Goal: Task Accomplishment & Management: Use online tool/utility

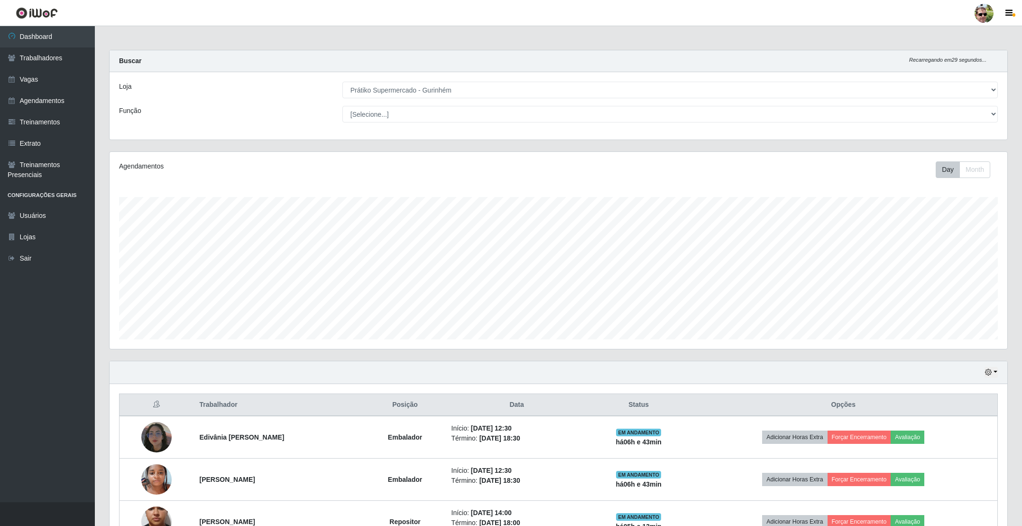
select select "176"
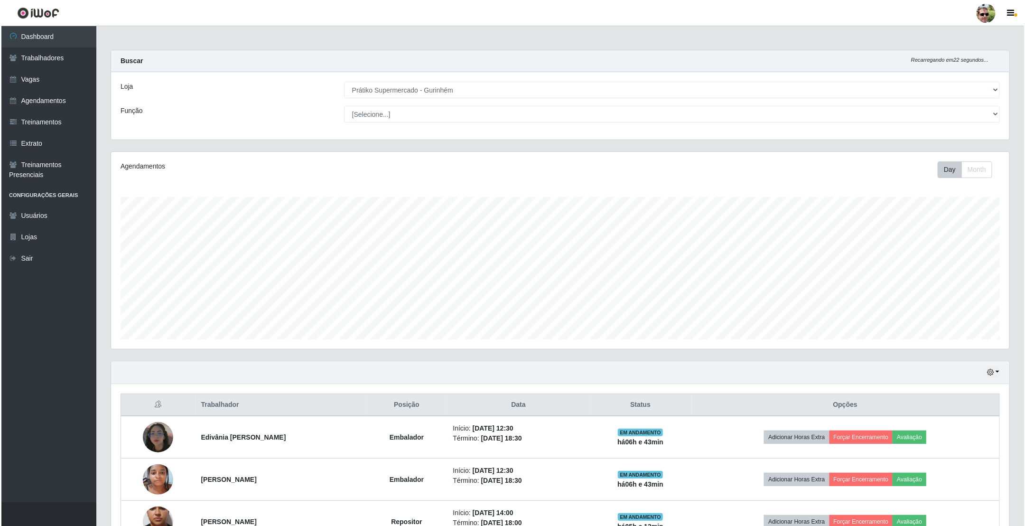
scroll to position [65, 0]
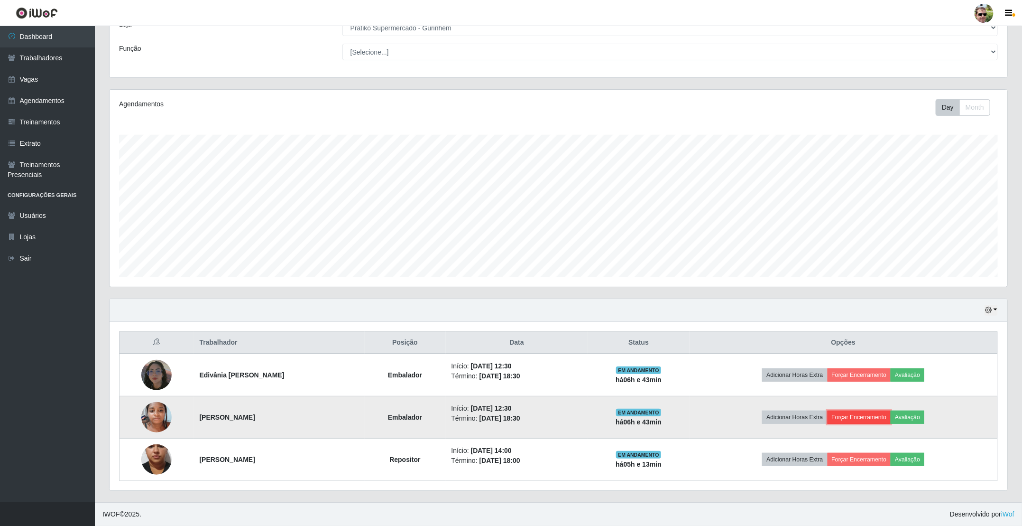
click at [876, 420] on button "Forçar Encerramento" at bounding box center [860, 416] width 64 height 13
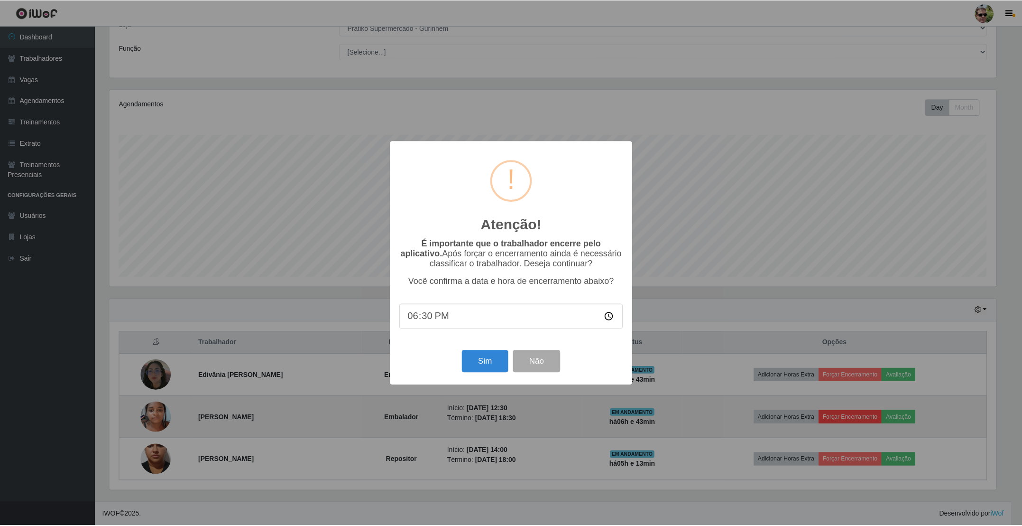
scroll to position [198, 889]
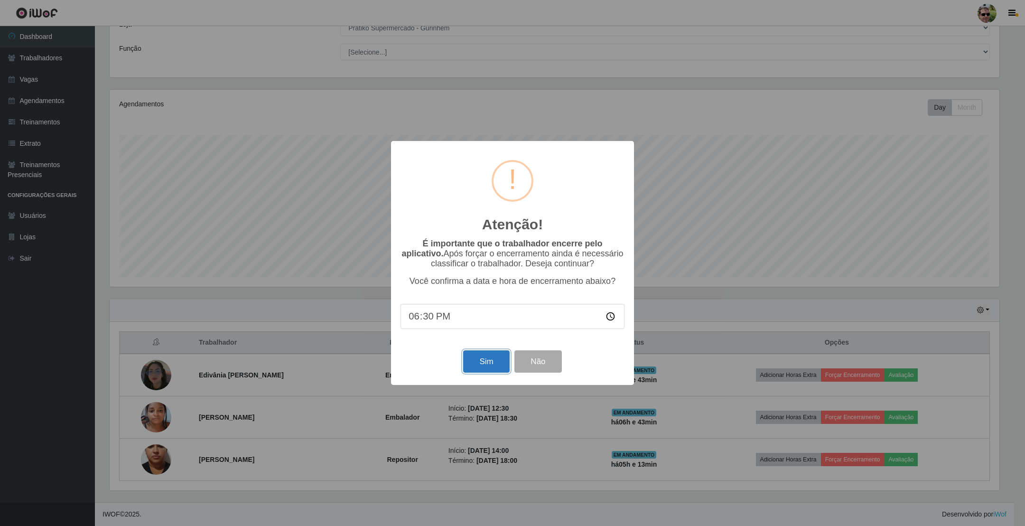
click at [487, 359] on button "Sim" at bounding box center [486, 361] width 46 height 22
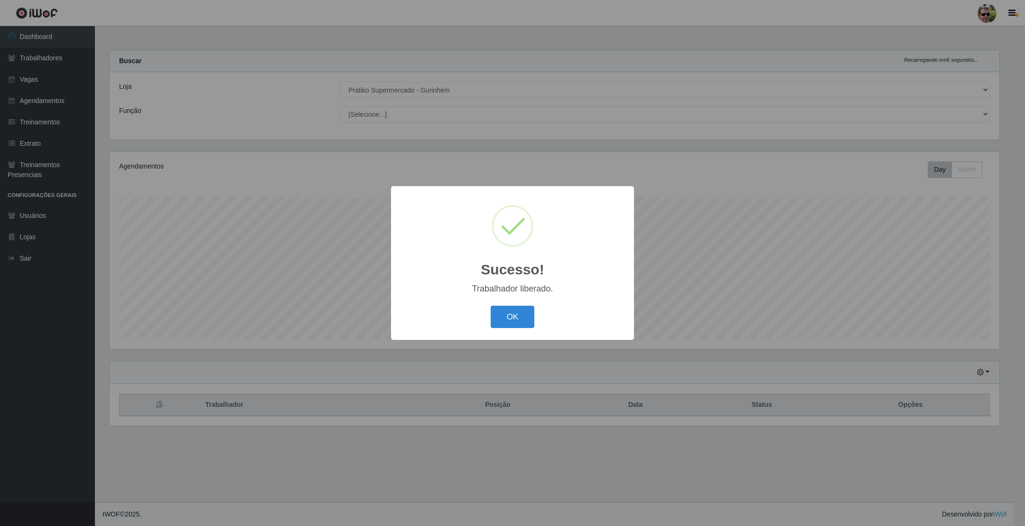
click at [491, 306] on button "OK" at bounding box center [513, 317] width 44 height 22
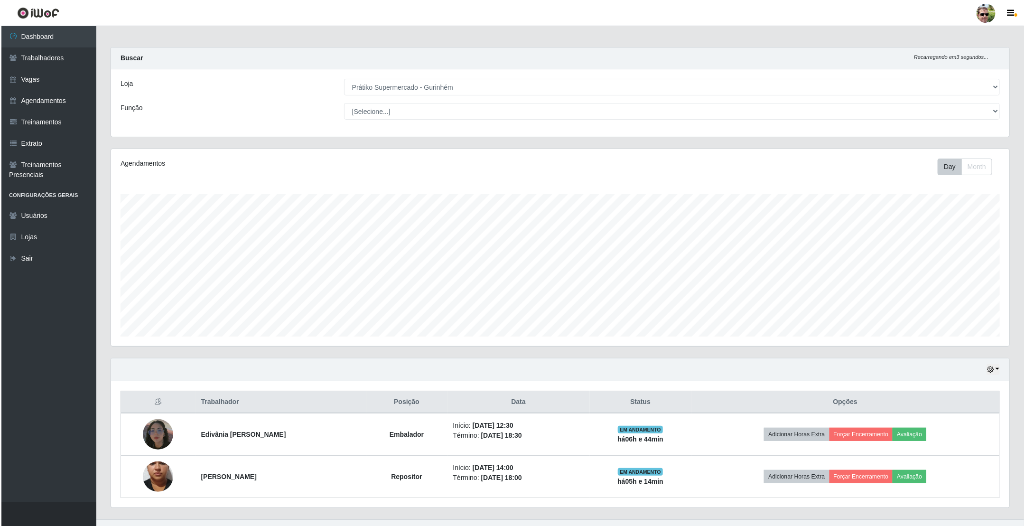
scroll to position [23, 0]
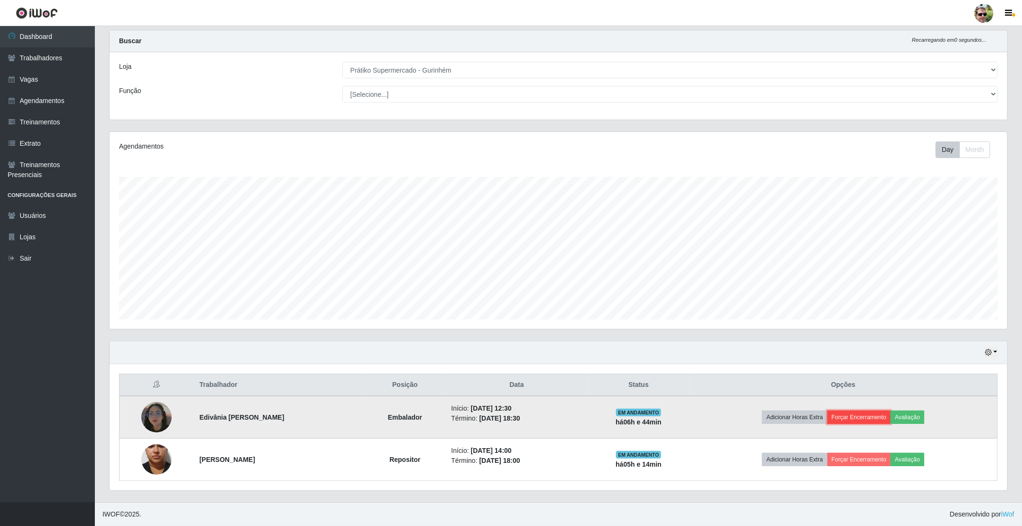
click at [867, 415] on button "Forçar Encerramento" at bounding box center [860, 416] width 64 height 13
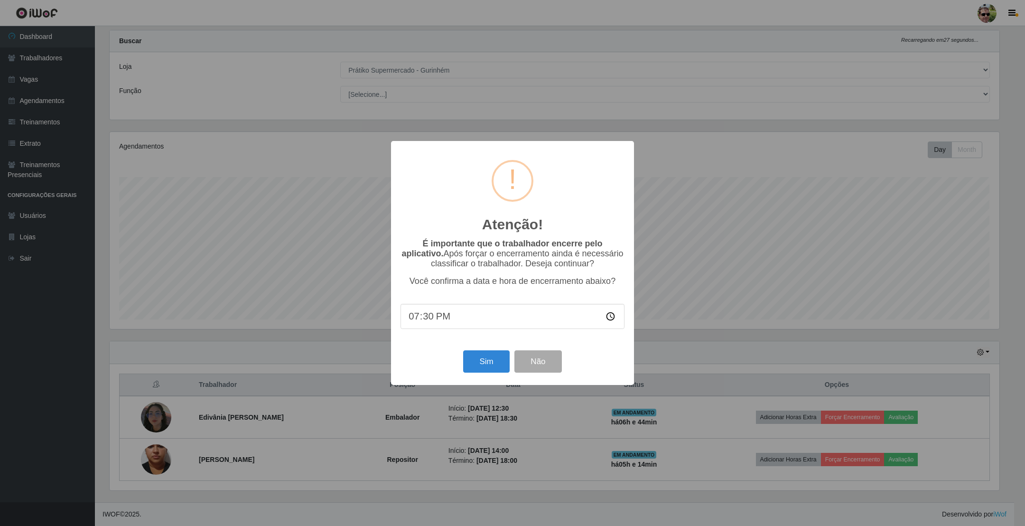
type input "19:00"
click at [486, 361] on button "Sim" at bounding box center [486, 361] width 46 height 22
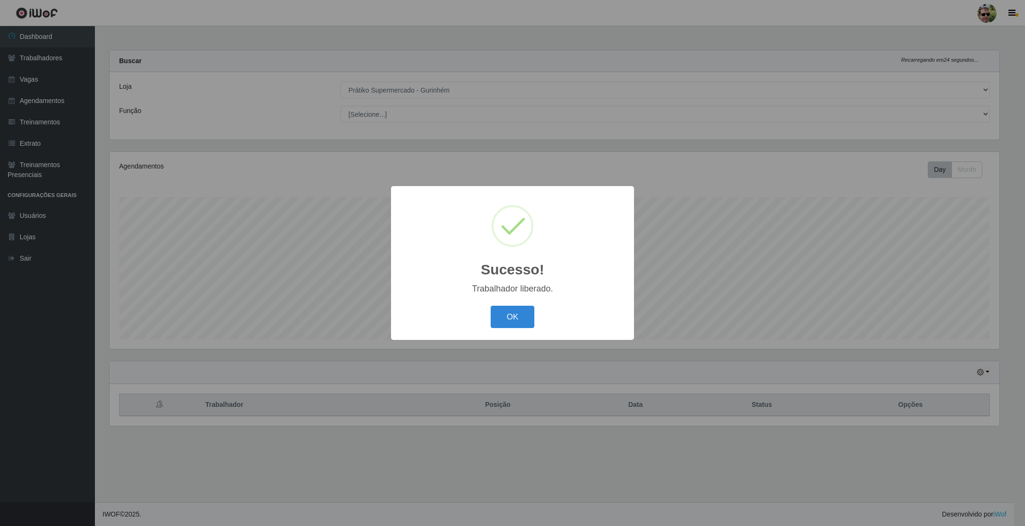
click at [491, 306] on button "OK" at bounding box center [513, 317] width 44 height 22
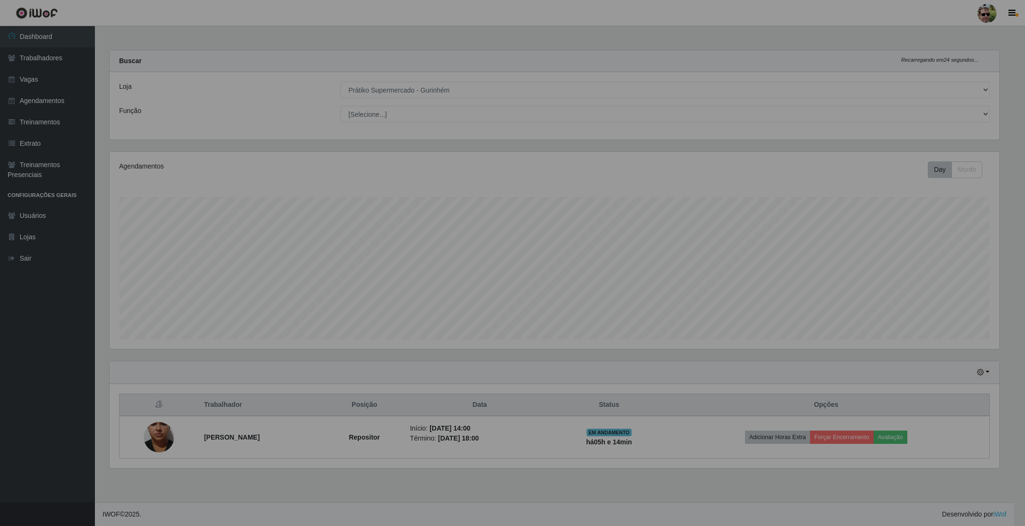
scroll to position [198, 899]
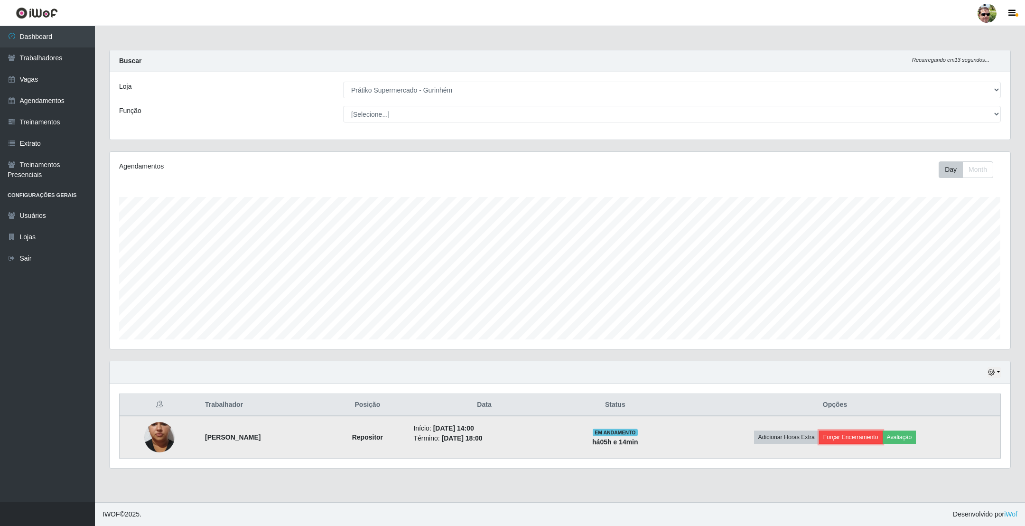
click at [872, 437] on button "Forçar Encerramento" at bounding box center [851, 436] width 64 height 13
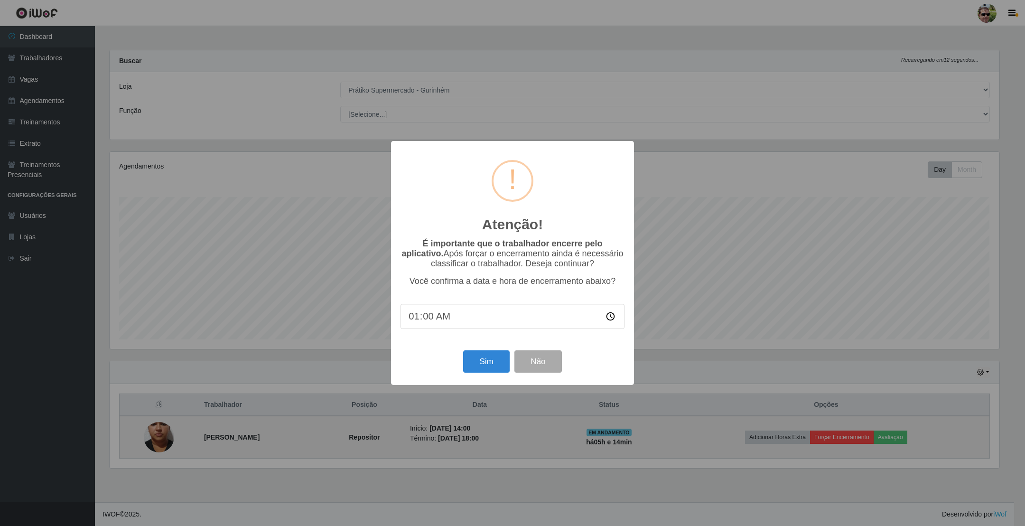
type input "19:00"
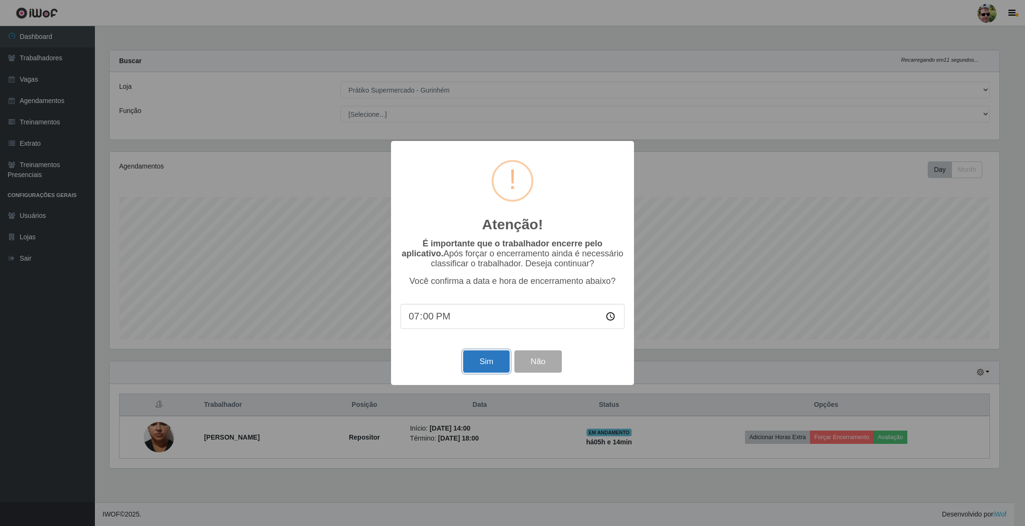
click at [484, 364] on button "Sim" at bounding box center [486, 361] width 46 height 22
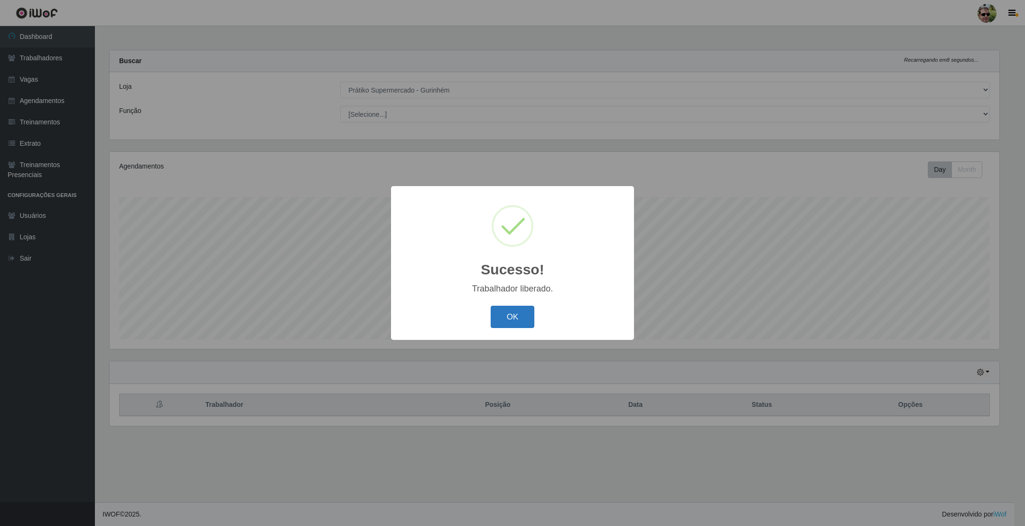
click at [504, 328] on button "OK" at bounding box center [513, 317] width 44 height 22
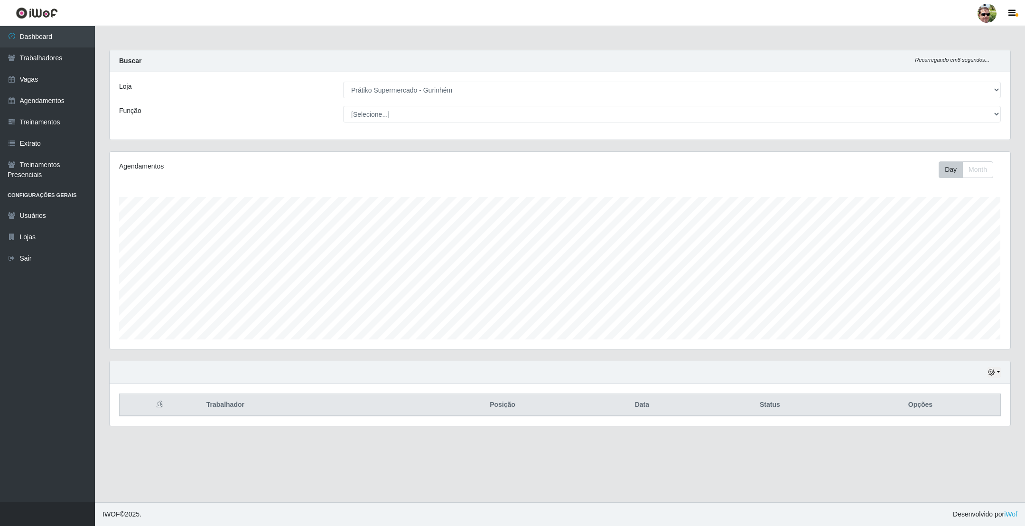
scroll to position [198, 899]
